Goal: Task Accomplishment & Management: Use online tool/utility

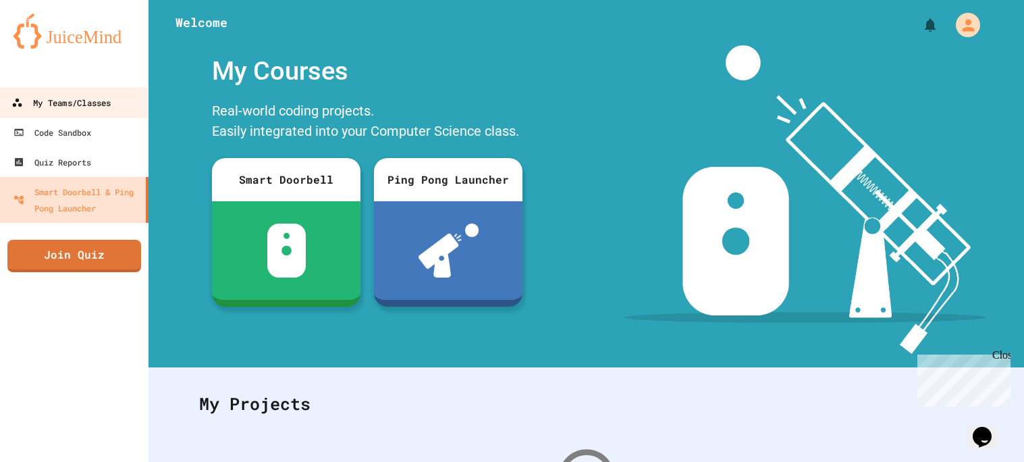
click at [80, 115] on link "My Teams/Classes" at bounding box center [74, 102] width 153 height 30
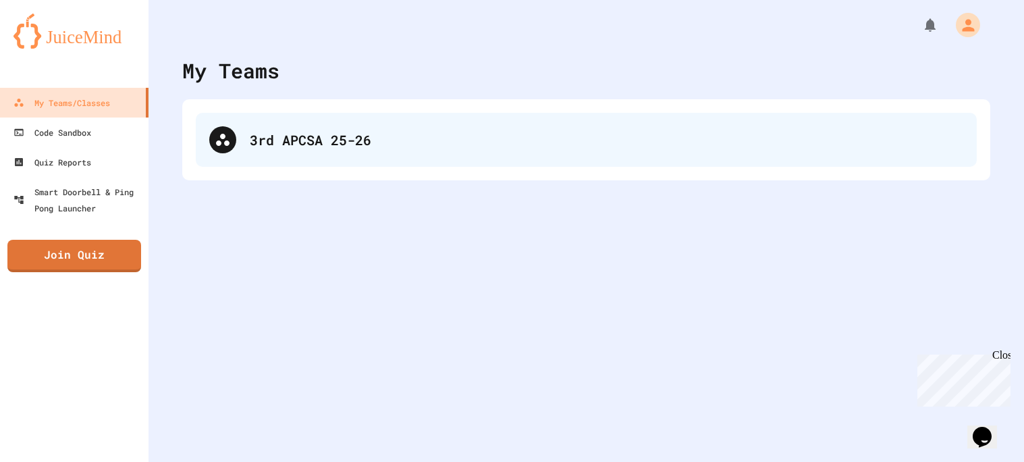
click at [435, 149] on div "3rd APCSA 25-26" at bounding box center [606, 140] width 713 height 20
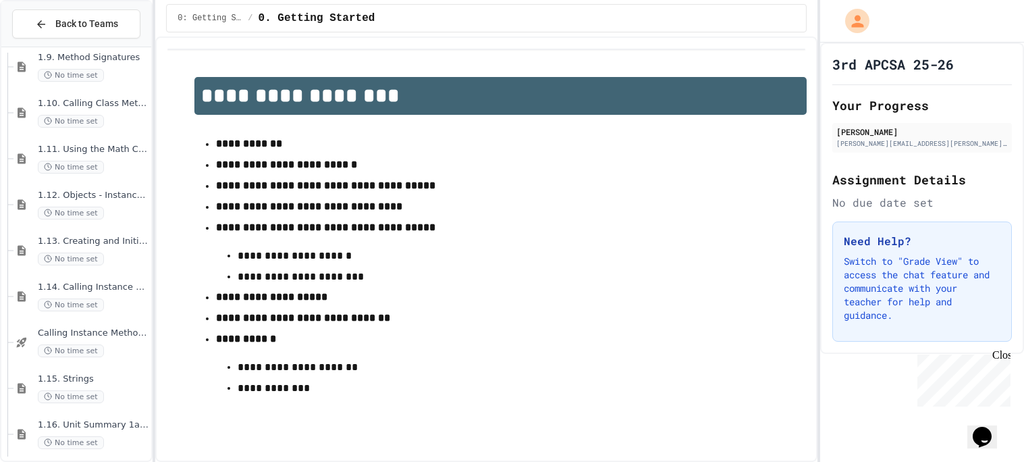
scroll to position [1167, 0]
click at [53, 93] on div "1.10. Calling Class Methods No time set" at bounding box center [83, 110] width 138 height 46
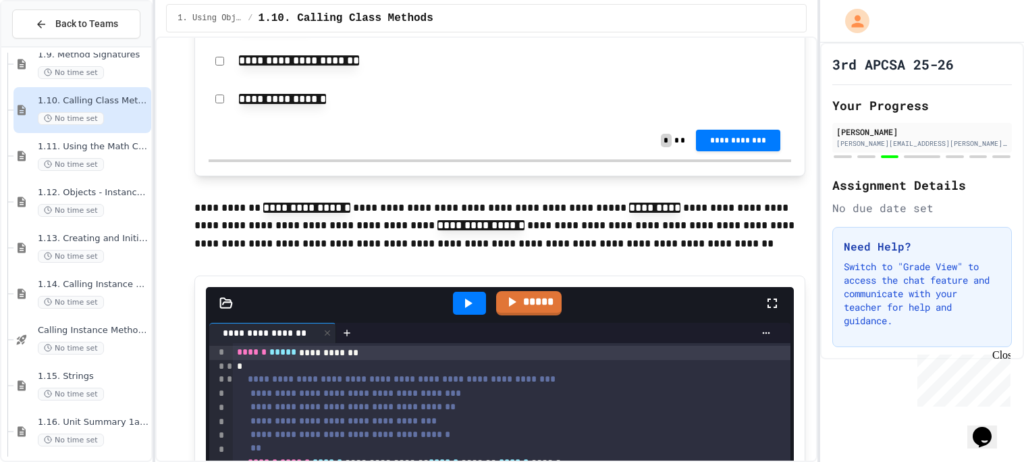
scroll to position [5278, 0]
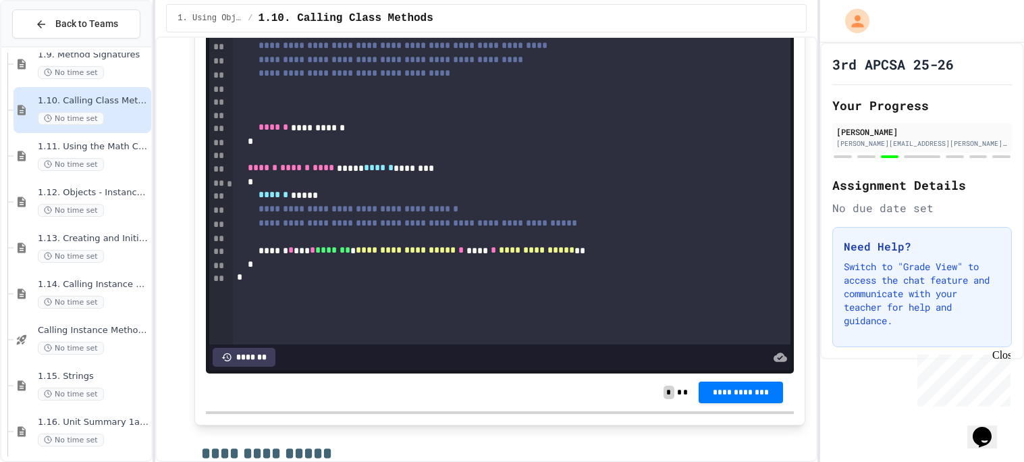
scroll to position [5736, 0]
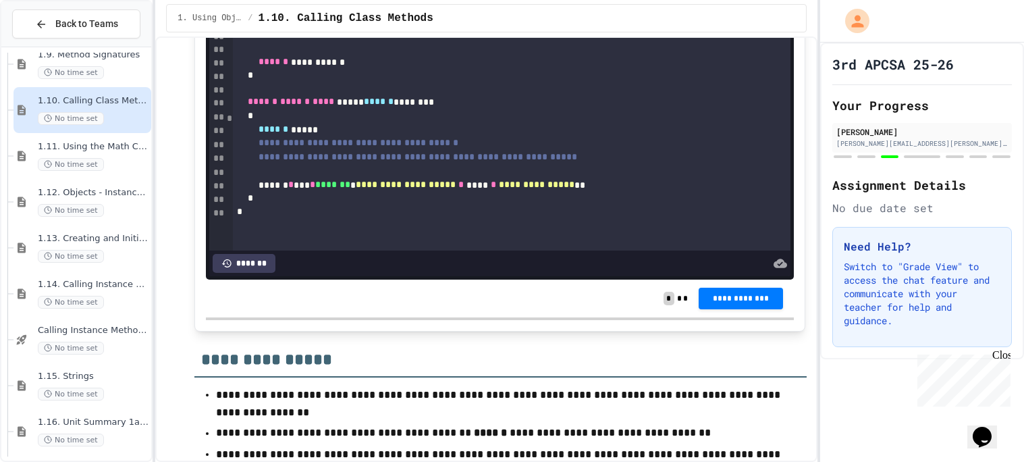
scroll to position [5832, 0]
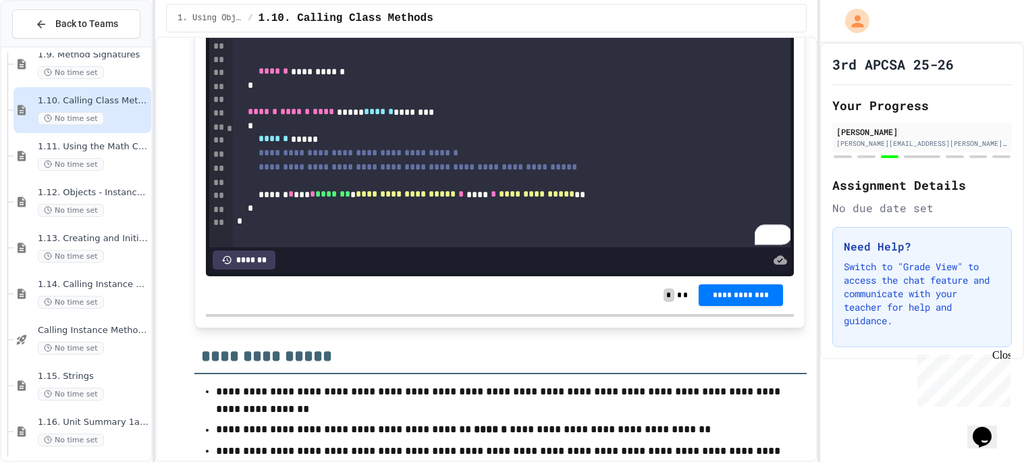
click at [520, 25] on div "**********" at bounding box center [512, 18] width 558 height 14
click at [555, 65] on div "To enrich screen reader interactions, please activate Accessibility in Grammarl…" at bounding box center [512, 58] width 558 height 14
click at [587, 105] on div "To enrich screen reader interactions, please activate Accessibility in Grammarl…" at bounding box center [512, 99] width 558 height 14
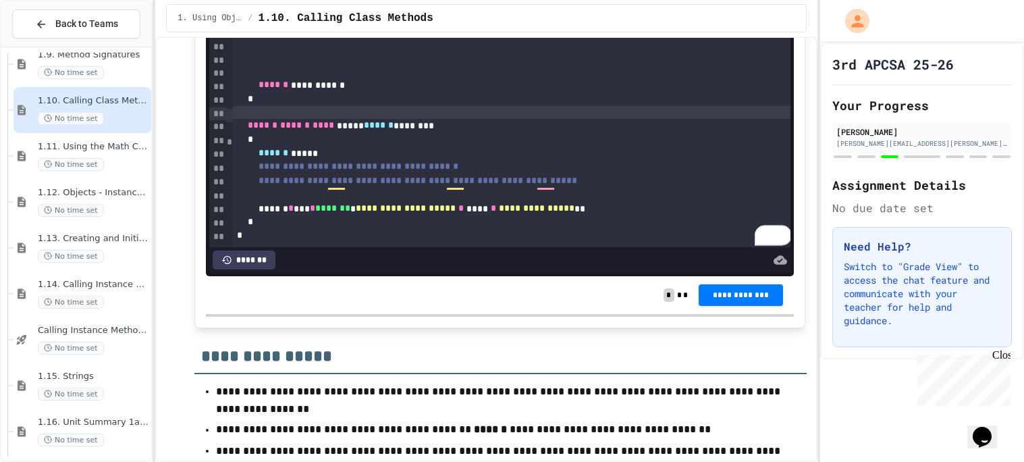
scroll to position [44, 0]
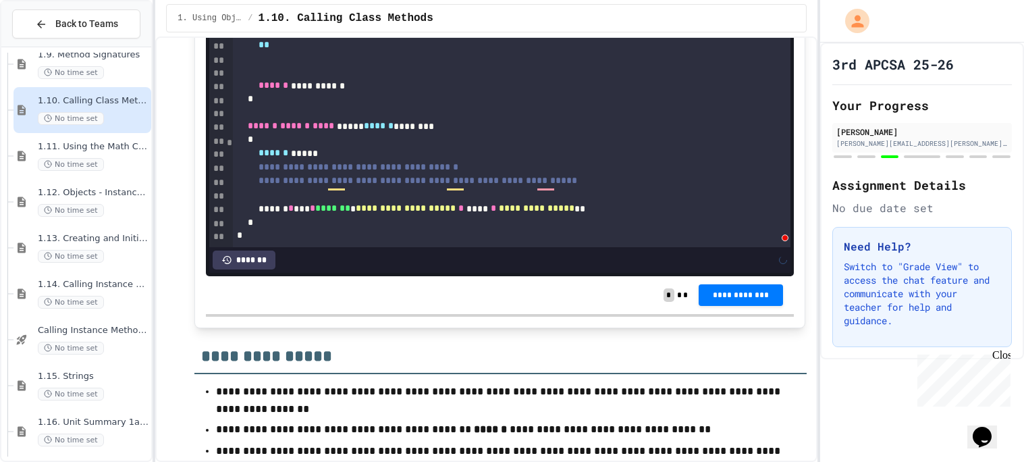
click at [397, 66] on div "To enrich screen reader interactions, please activate Accessibility in Grammarl…" at bounding box center [512, 60] width 559 height 14
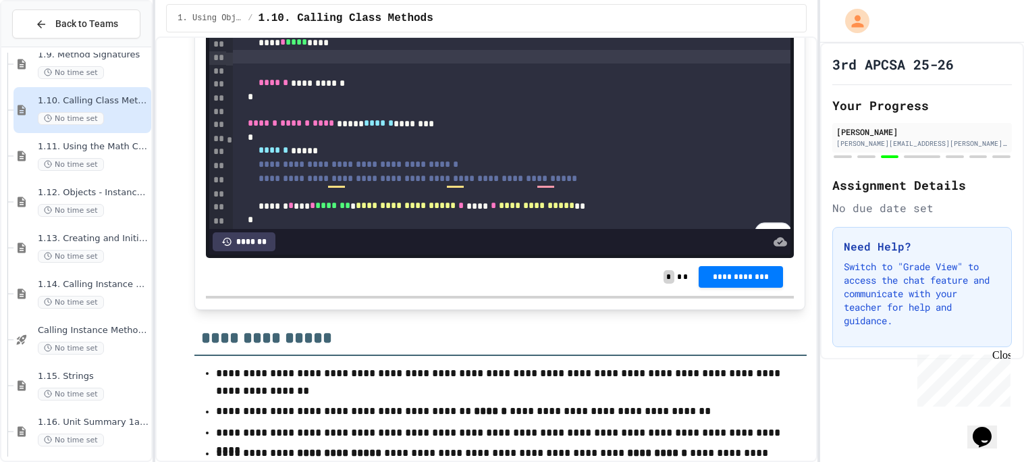
scroll to position [5850, 0]
click at [397, 50] on div "**** * **** *****" at bounding box center [512, 43] width 558 height 14
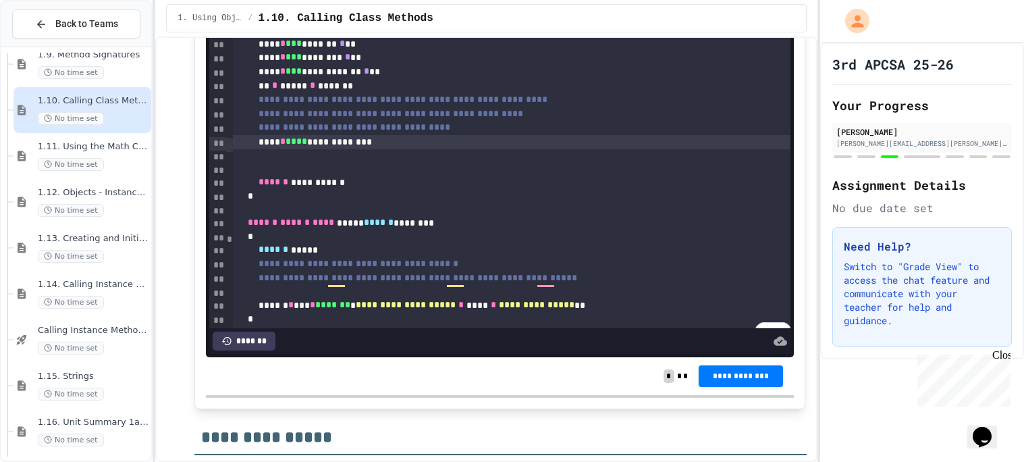
scroll to position [5754, 0]
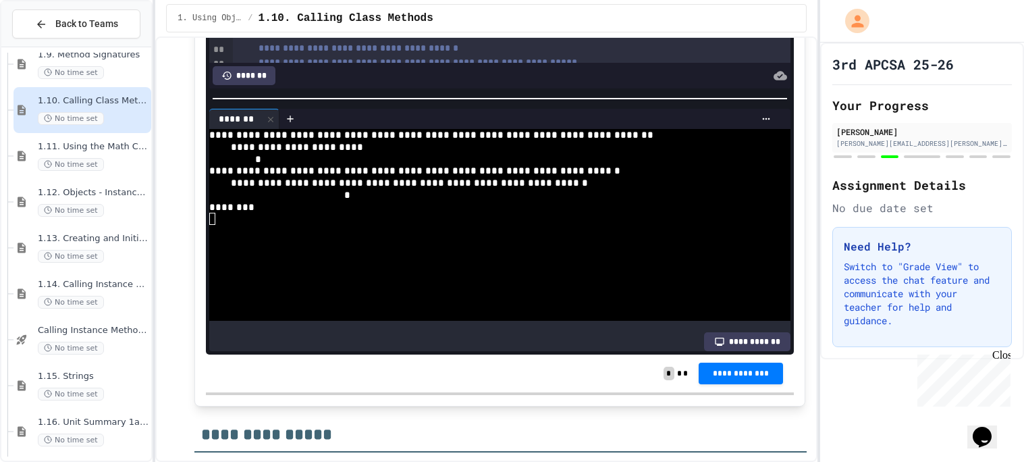
scroll to position [279, 0]
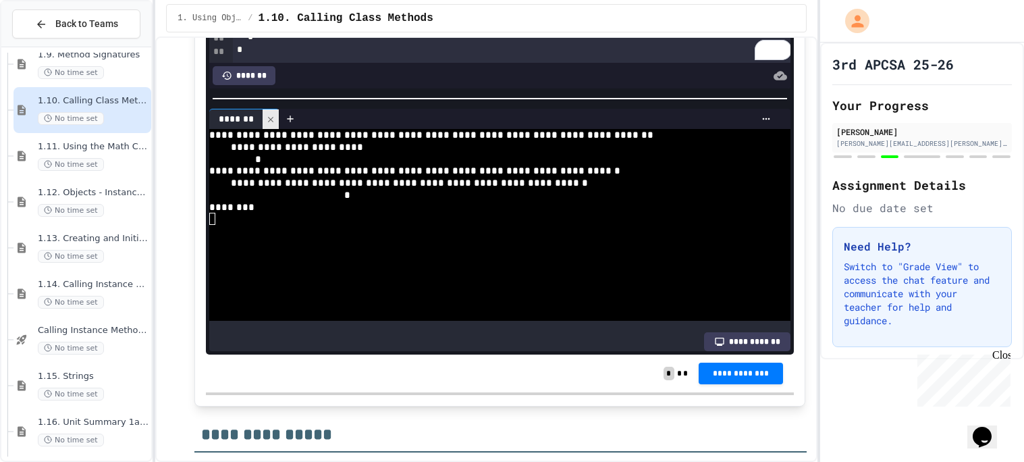
click at [273, 124] on icon at bounding box center [270, 119] width 9 height 9
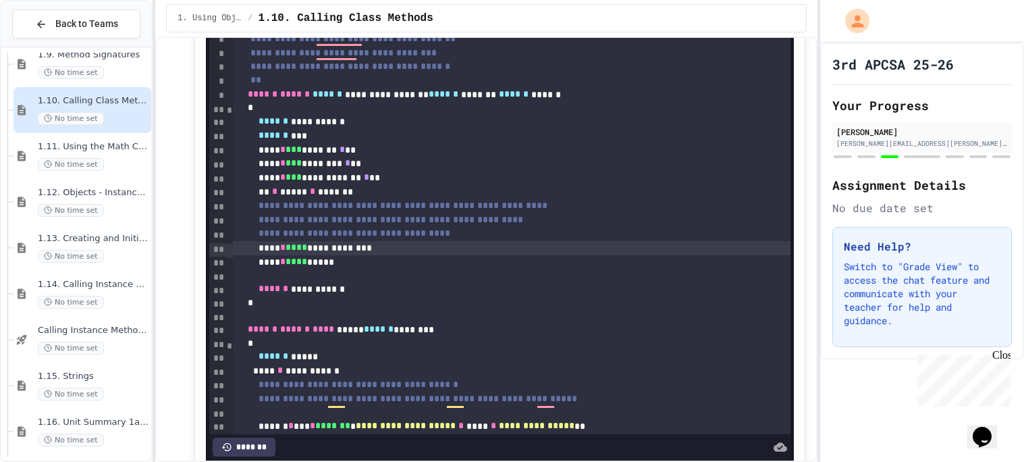
scroll to position [5647, 0]
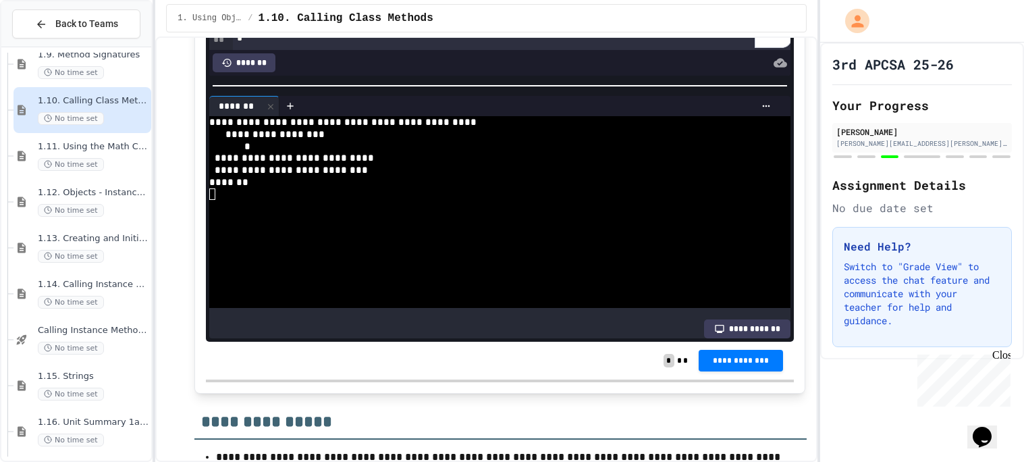
scroll to position [5769, 0]
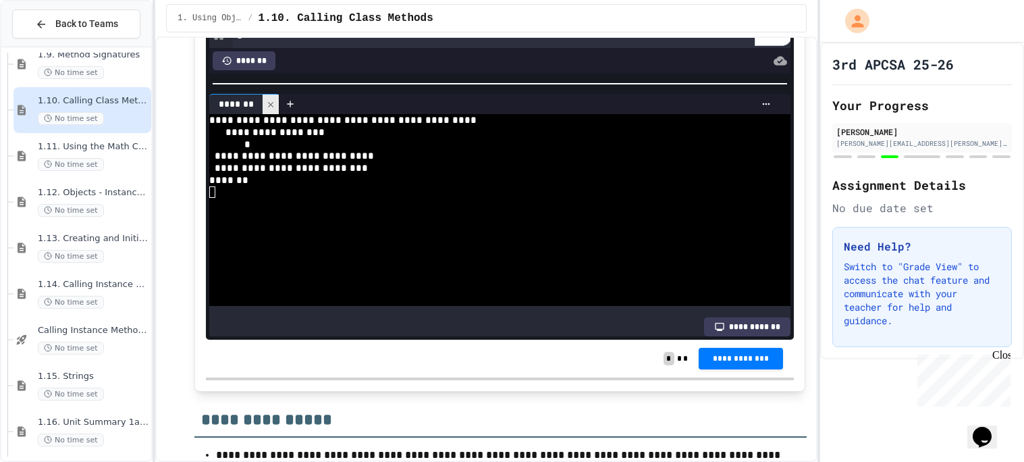
click at [269, 107] on icon at bounding box center [270, 103] width 5 height 5
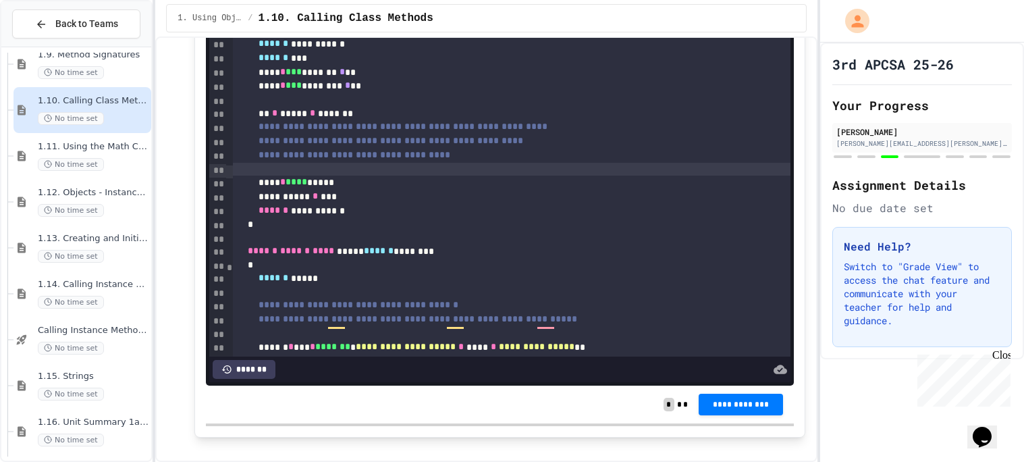
scroll to position [5652, 0]
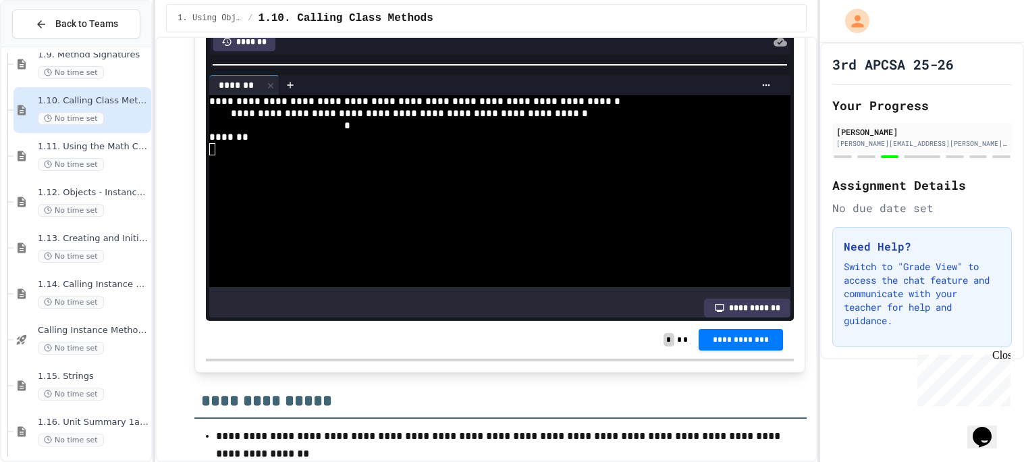
scroll to position [5792, 0]
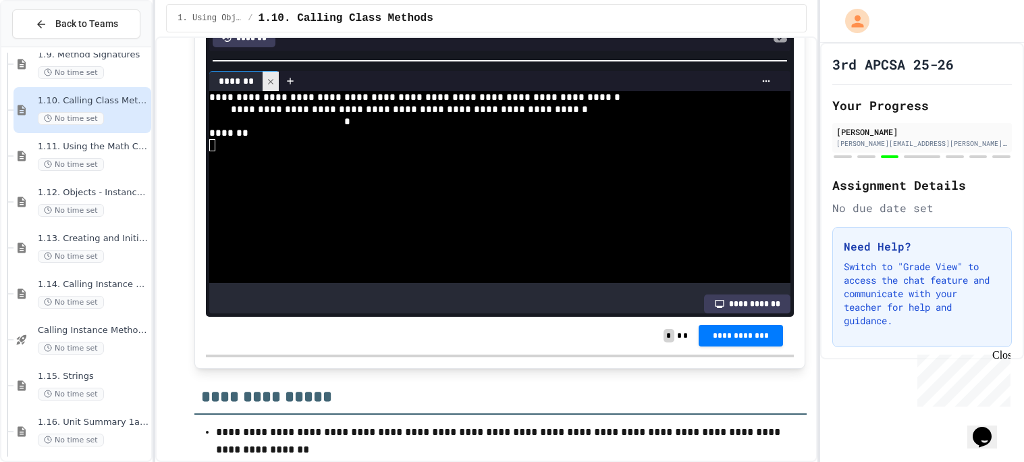
click at [266, 86] on icon at bounding box center [270, 81] width 9 height 9
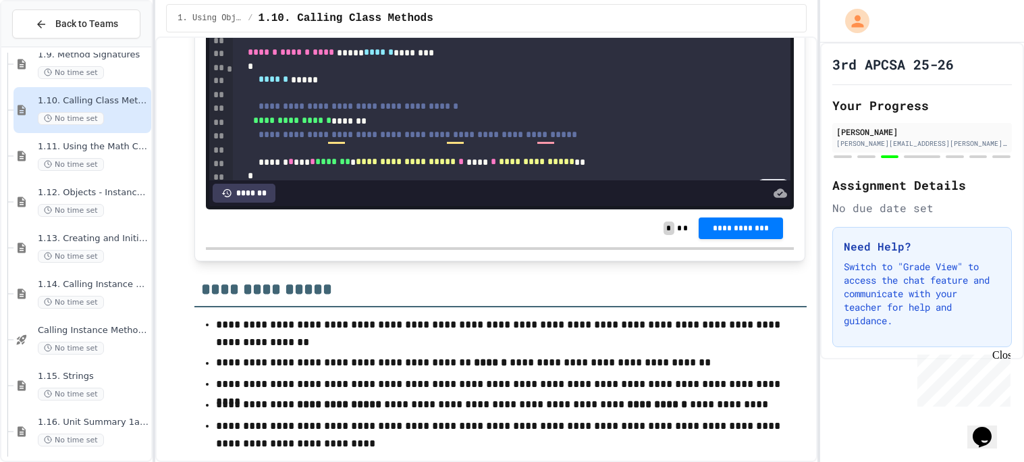
scroll to position [43, 0]
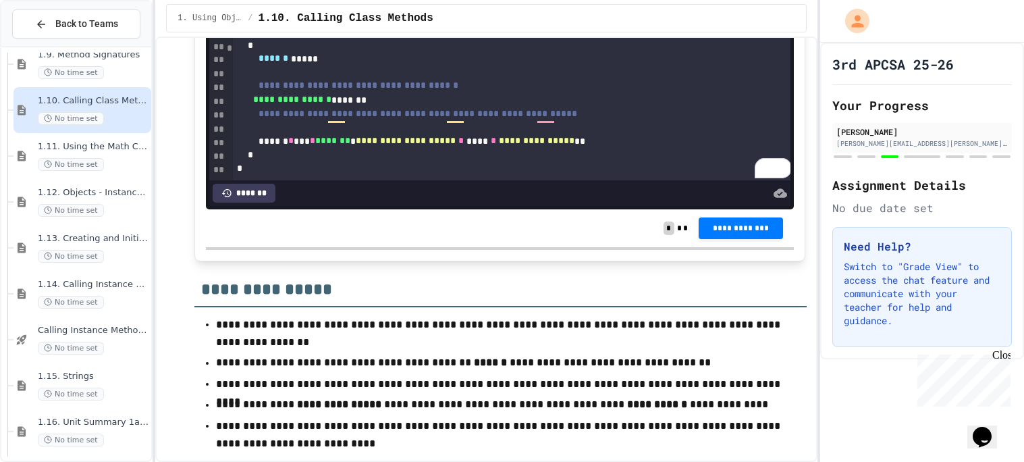
click at [448, 107] on div "**********" at bounding box center [512, 100] width 558 height 14
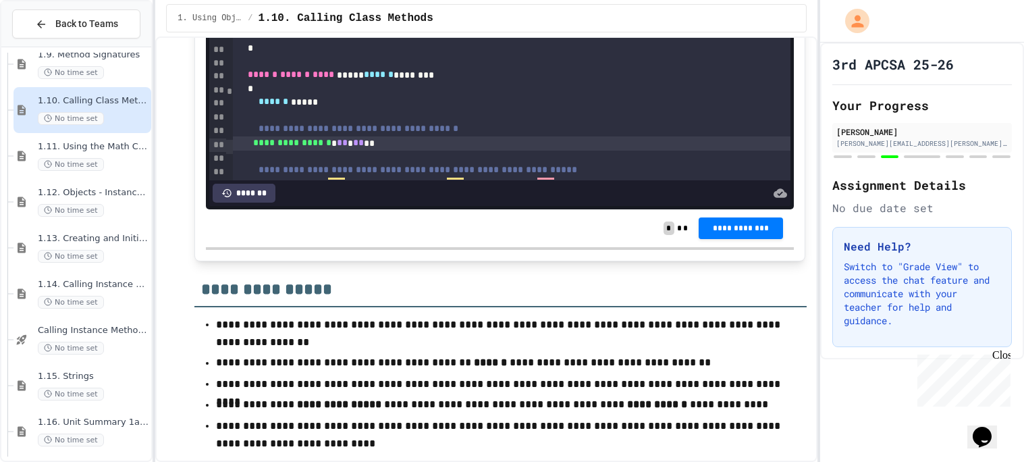
scroll to position [1, 0]
click at [474, 95] on div "*" at bounding box center [512, 89] width 558 height 14
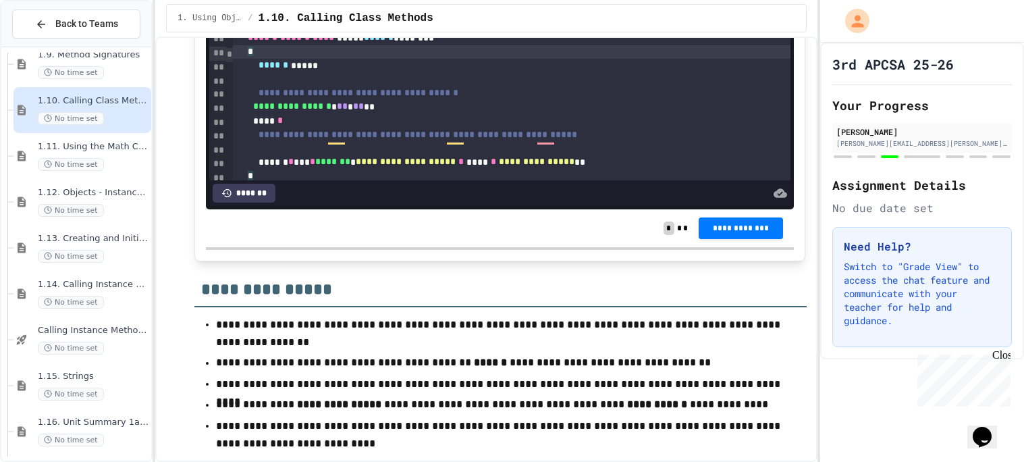
scroll to position [39, 0]
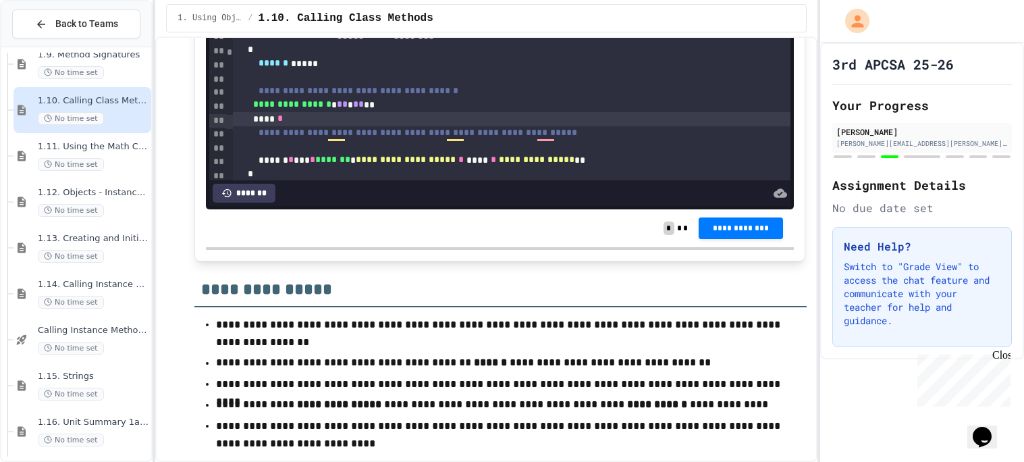
click at [393, 126] on div "**** *" at bounding box center [512, 119] width 558 height 14
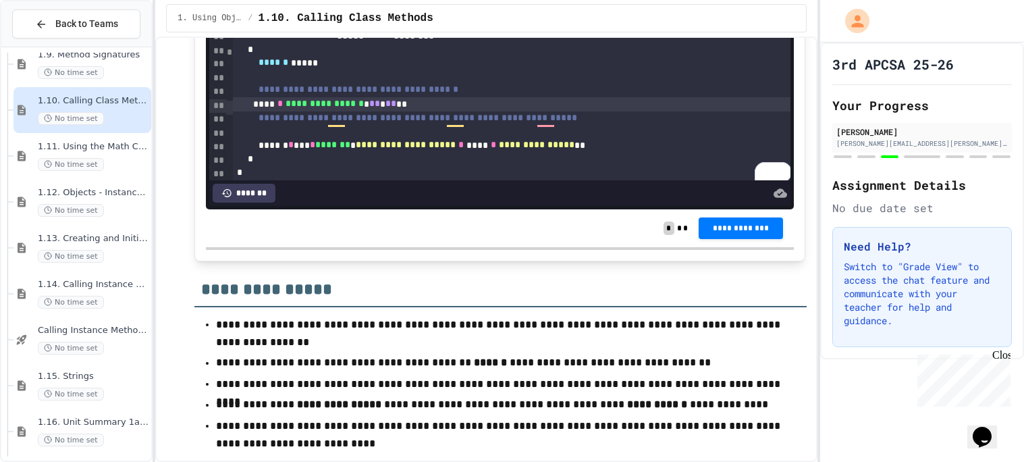
scroll to position [5641, 0]
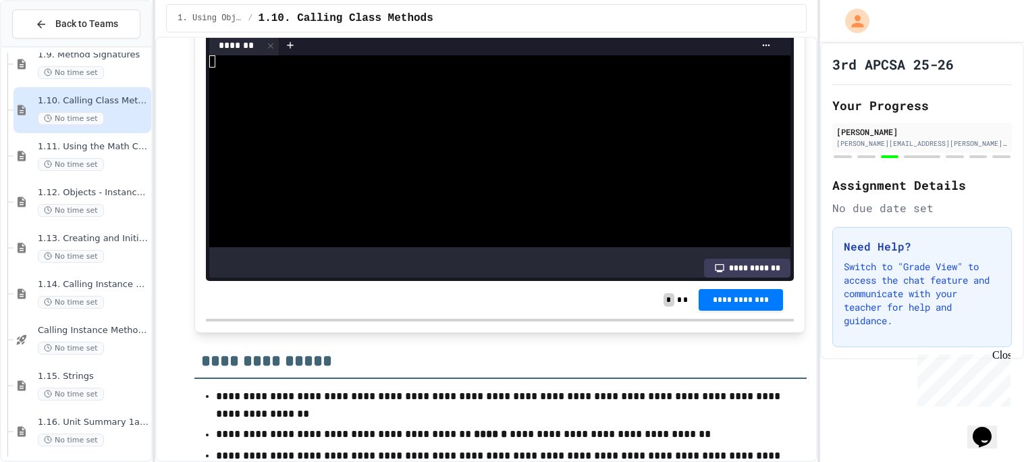
scroll to position [5829, 0]
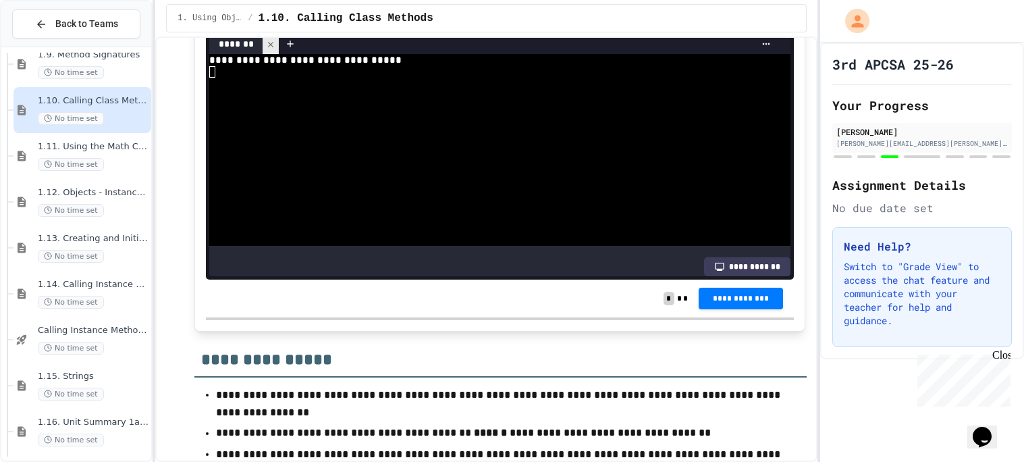
click at [271, 49] on icon at bounding box center [270, 44] width 9 height 9
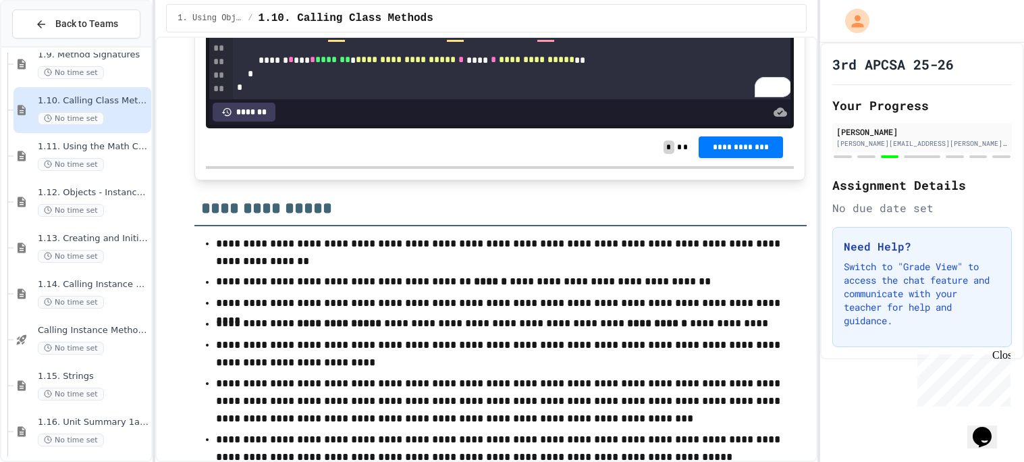
scroll to position [5990, 0]
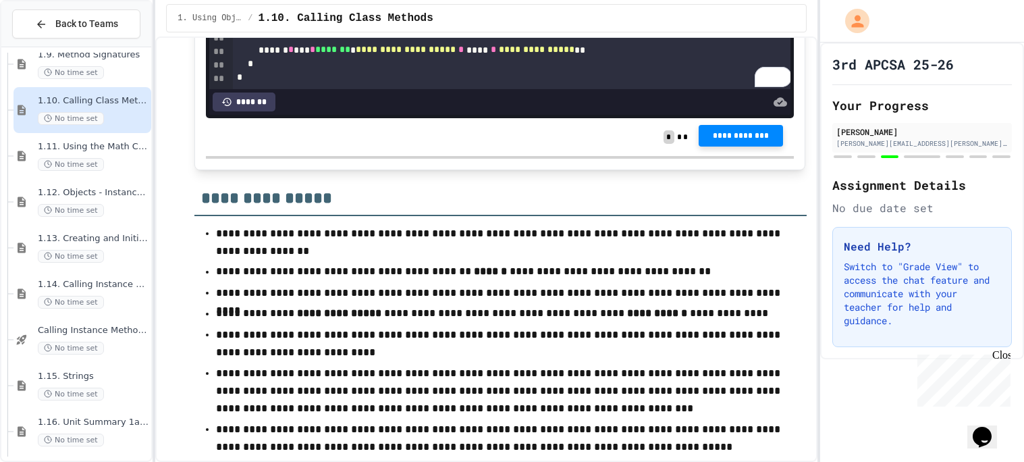
click at [730, 141] on span "**********" at bounding box center [740, 135] width 63 height 11
